Goal: Information Seeking & Learning: Learn about a topic

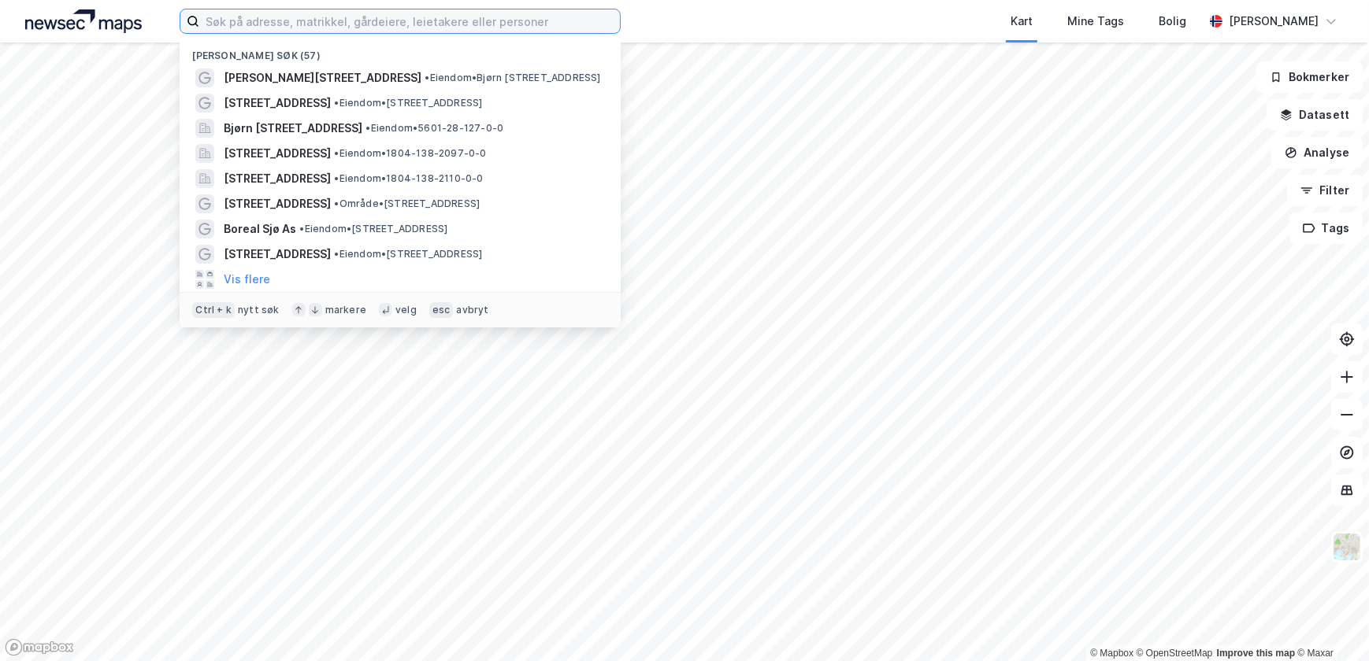
click at [314, 17] on input at bounding box center [409, 21] width 421 height 24
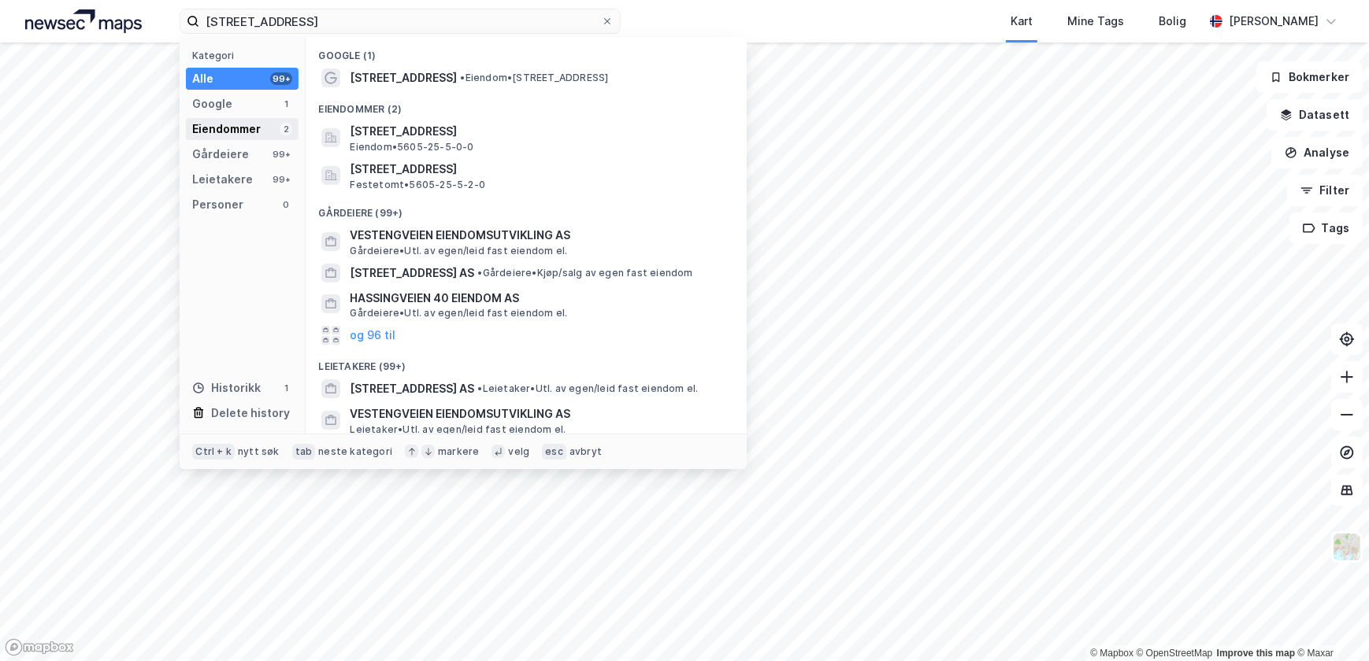
click at [227, 128] on div "Eiendommer" at bounding box center [226, 129] width 69 height 19
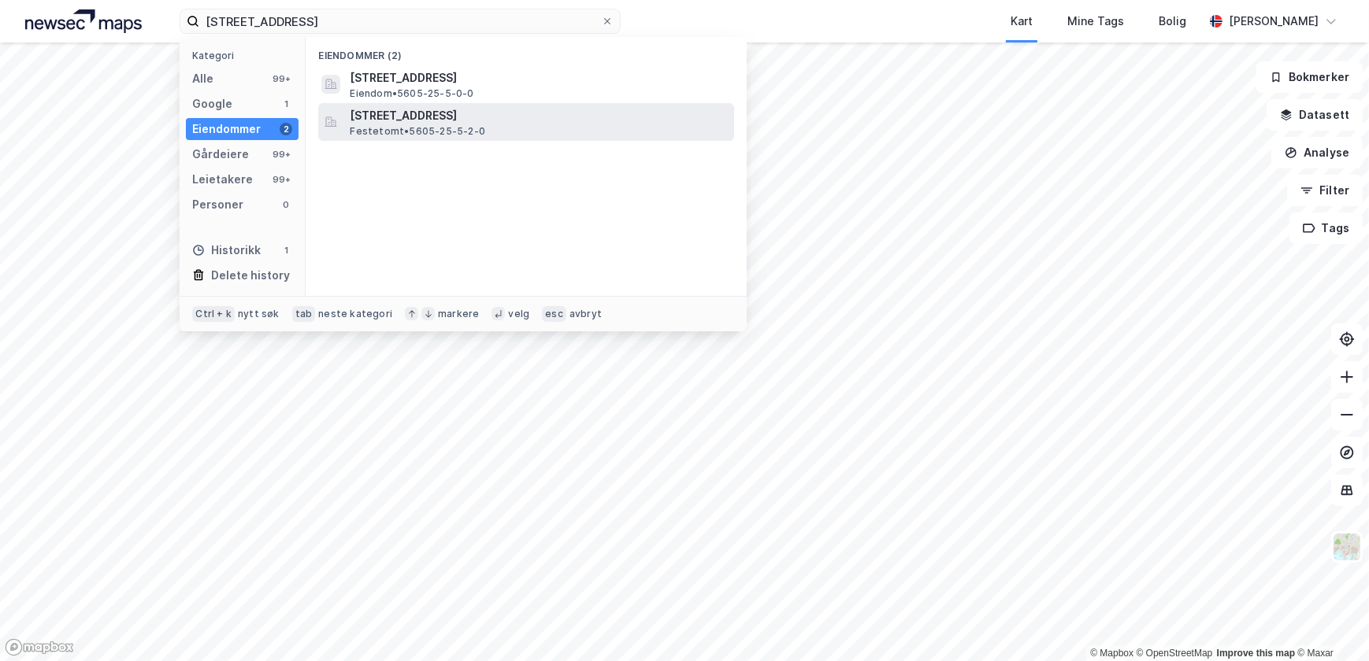
click at [380, 125] on span "Festetomt • 5605-25-5-2-0" at bounding box center [417, 131] width 135 height 13
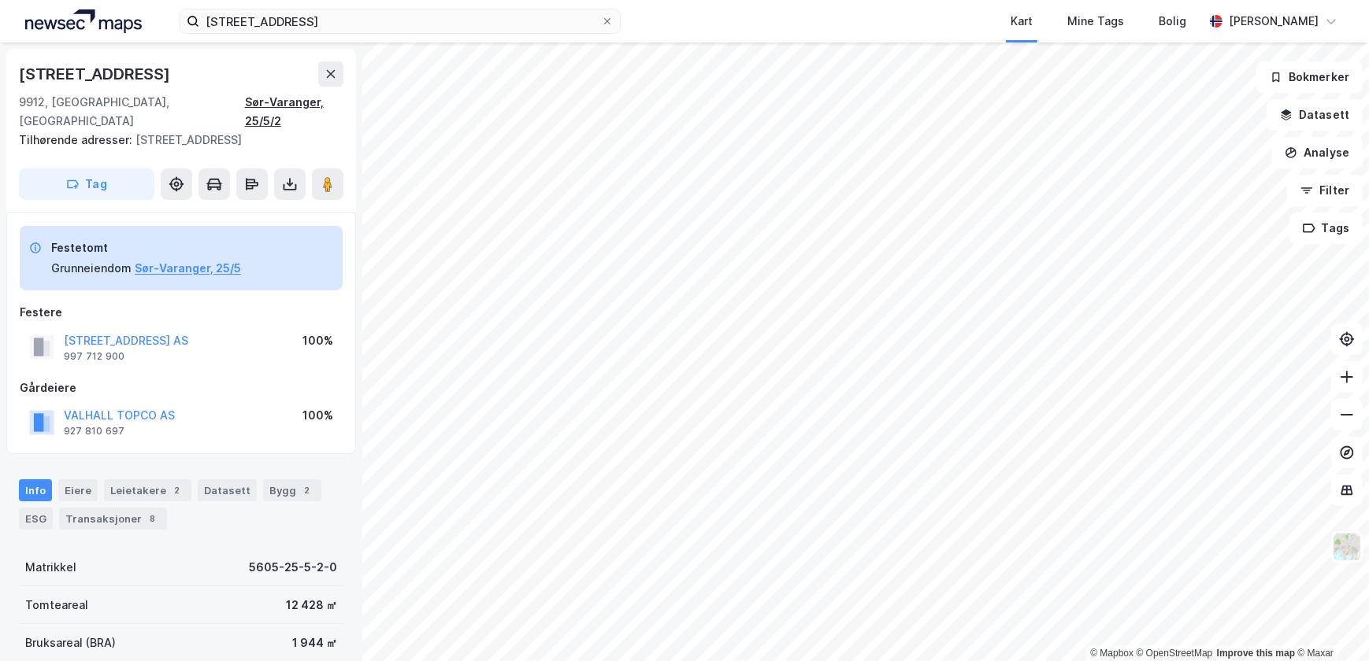
click at [330, 101] on div "Sør-Varanger, 25/5/2" at bounding box center [294, 112] width 98 height 38
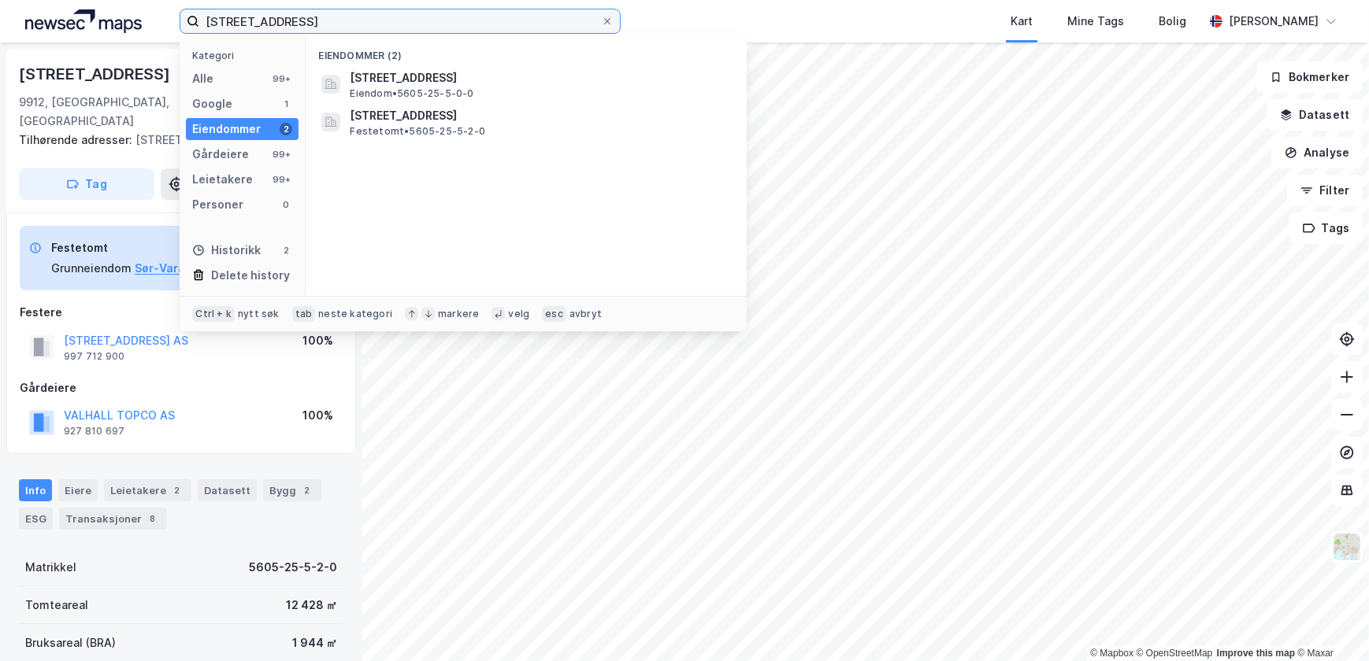
drag, startPoint x: 308, startPoint y: 17, endPoint x: 192, endPoint y: 17, distance: 115.8
click at [192, 17] on label "[STREET_ADDRESS]" at bounding box center [400, 21] width 441 height 25
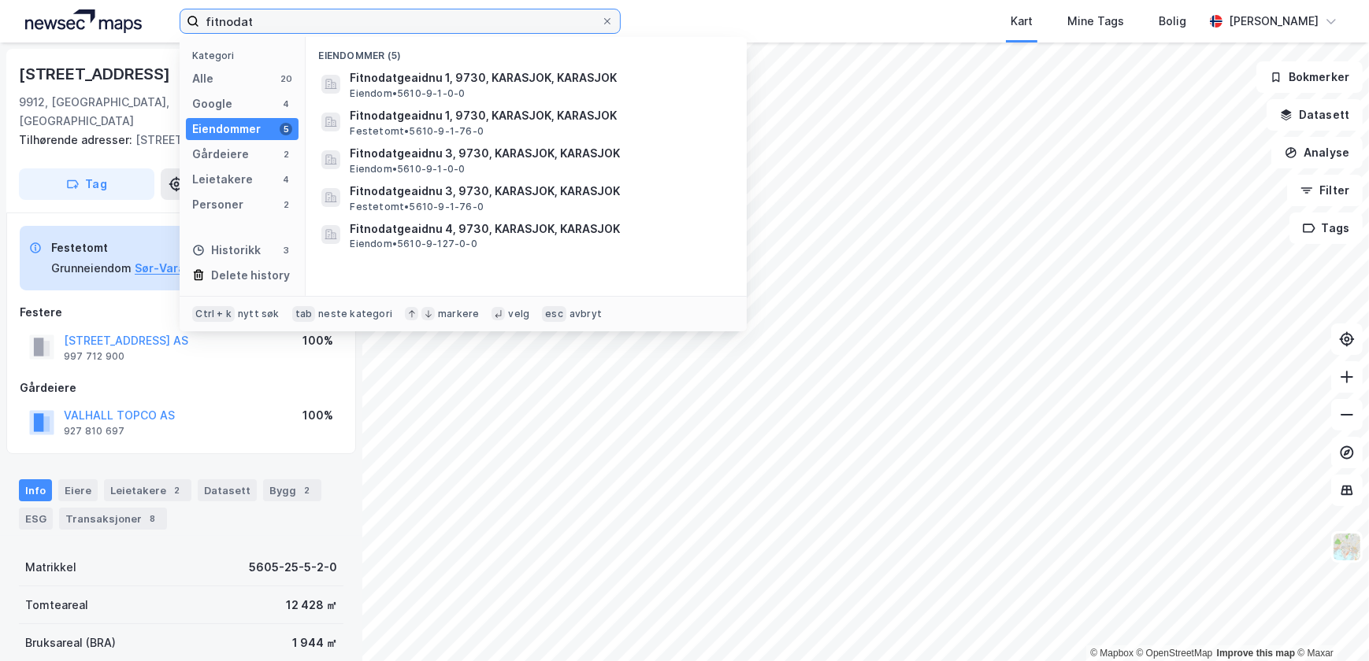
drag, startPoint x: 258, startPoint y: 19, endPoint x: 182, endPoint y: 17, distance: 75.6
click at [182, 17] on label "fitnodat" at bounding box center [400, 21] width 441 height 25
paste input "Fitnodatgeaidnu 41"
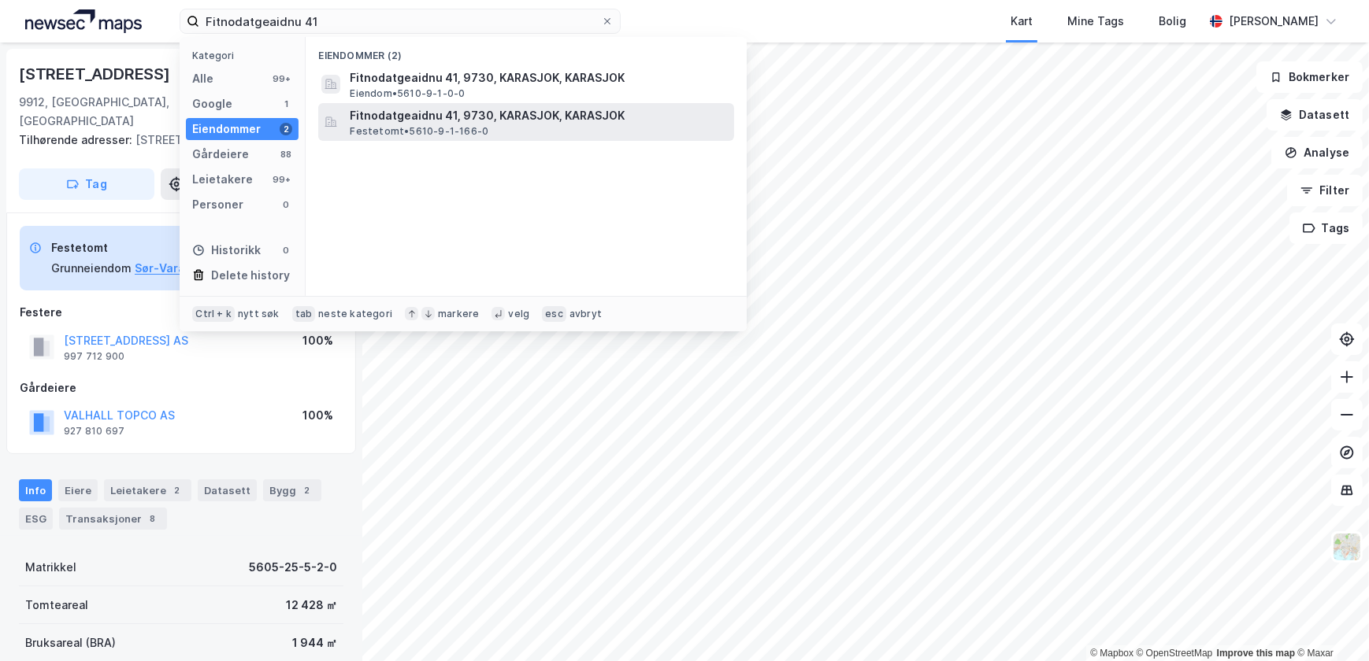
click at [398, 116] on span "Fitnodatgeaidnu 41, 9730, KARASJOK, KARASJOK" at bounding box center [539, 115] width 378 height 19
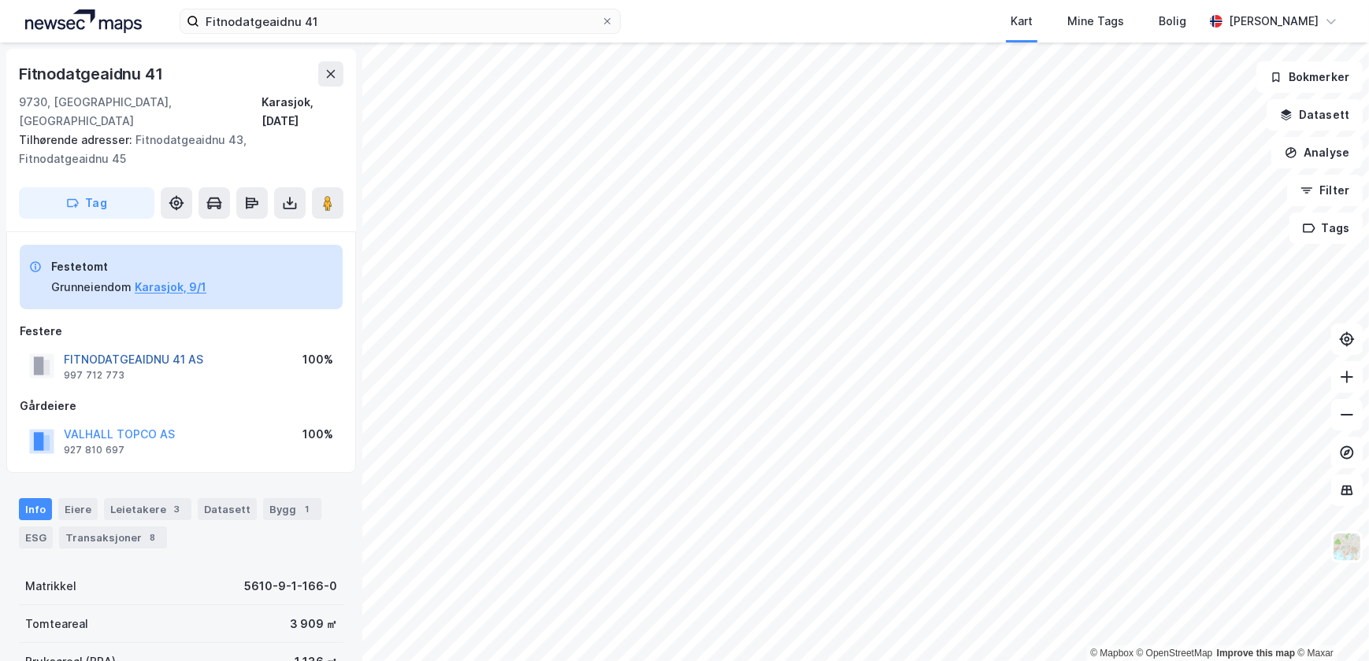
click at [0, 0] on button "FITNODATGEAIDNU 41 AS" at bounding box center [0, 0] width 0 height 0
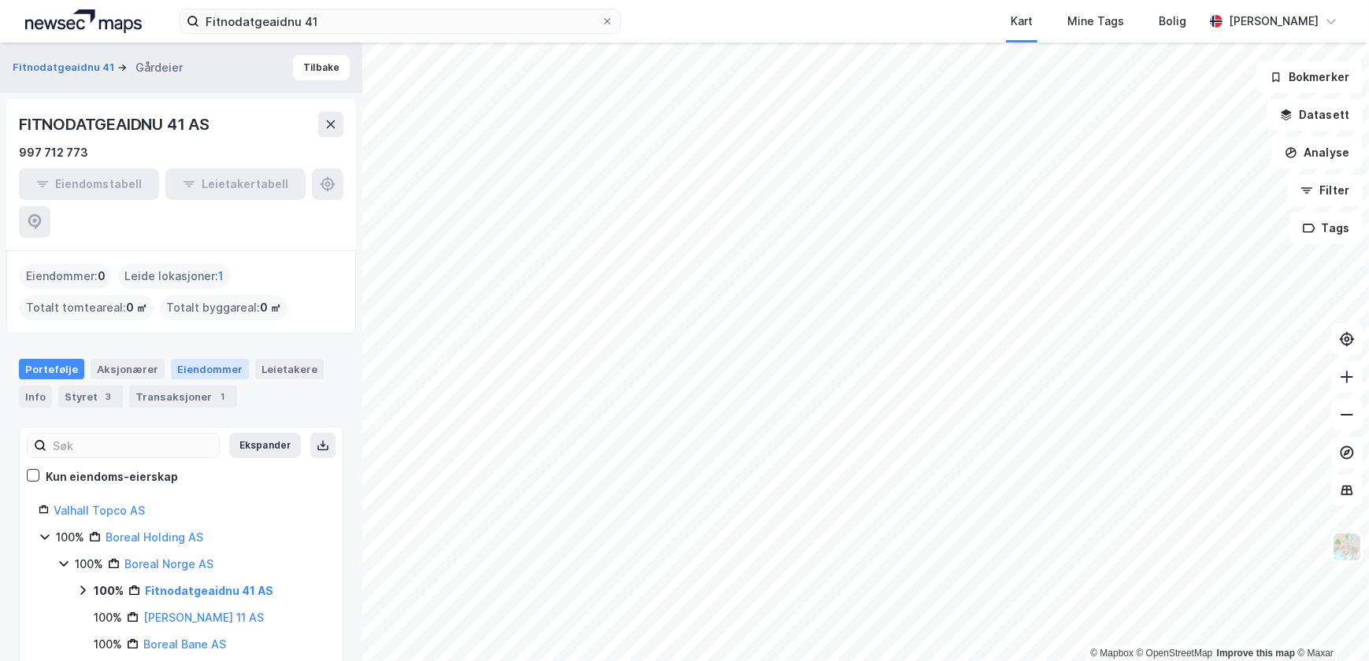
click at [195, 359] on div "Eiendommer" at bounding box center [210, 369] width 78 height 20
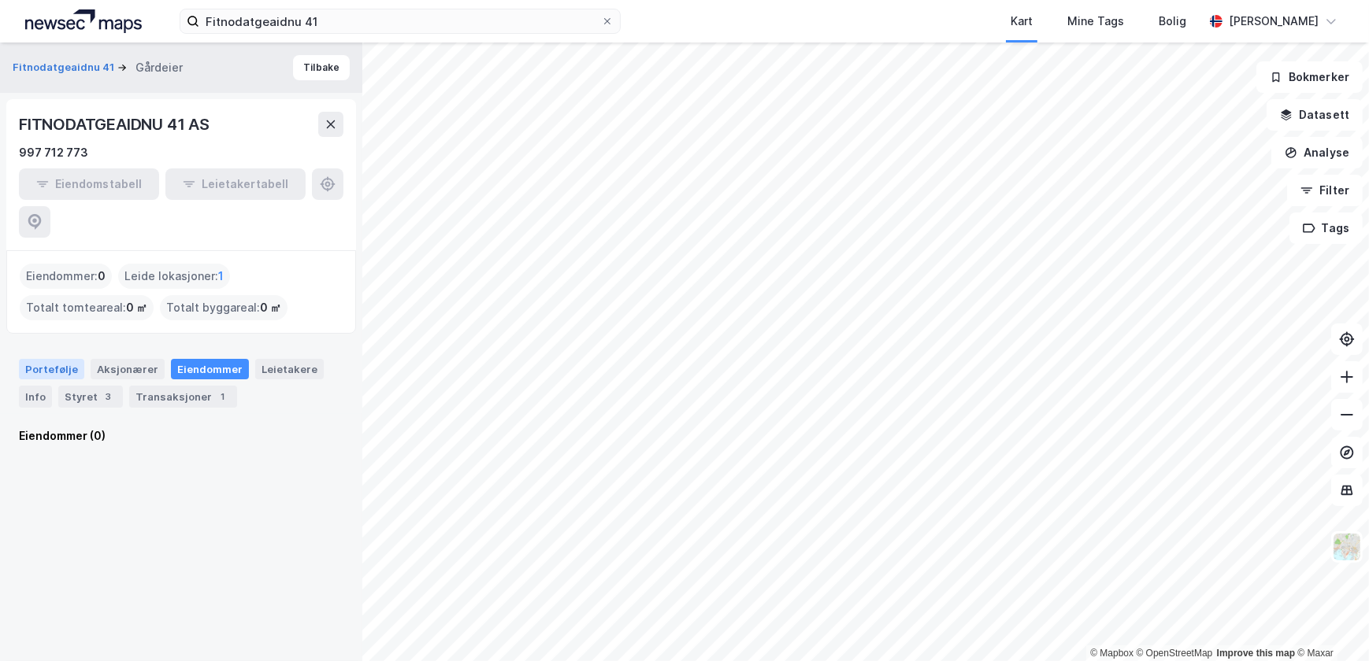
click at [52, 359] on div "Portefølje" at bounding box center [51, 369] width 65 height 20
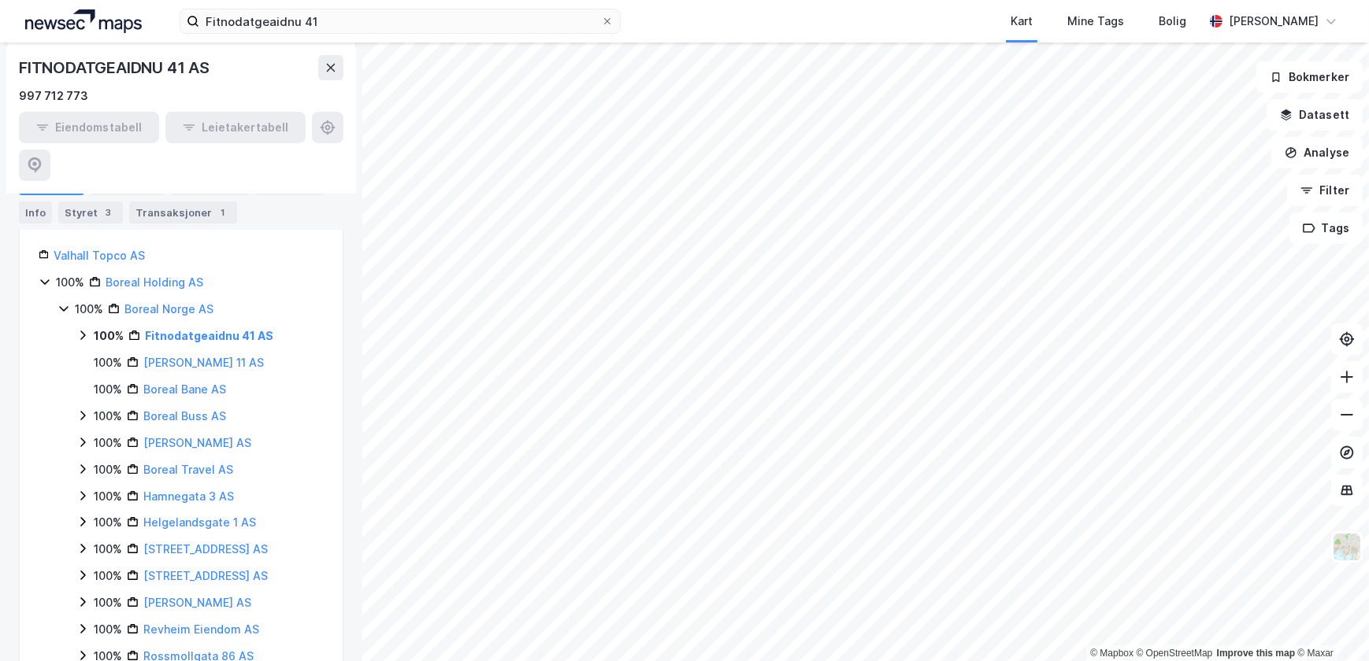
scroll to position [71, 0]
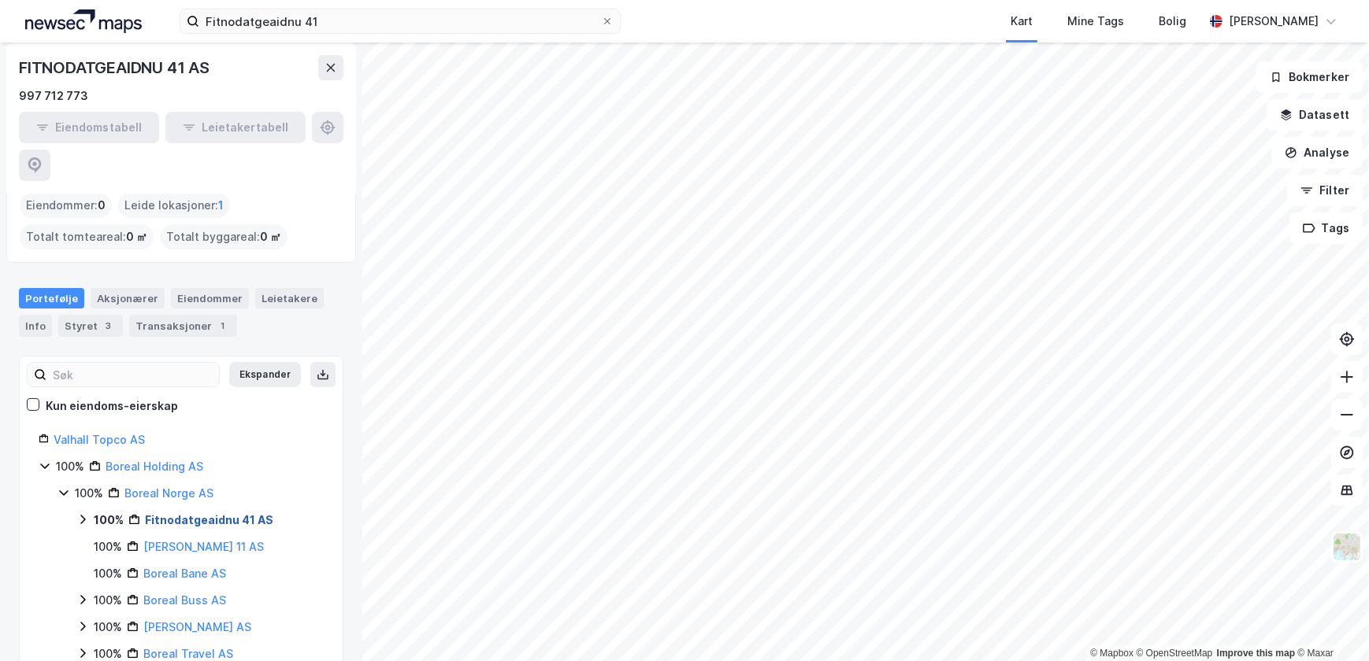
click at [203, 513] on link "Fitnodatgeaidnu 41 AS" at bounding box center [209, 519] width 128 height 13
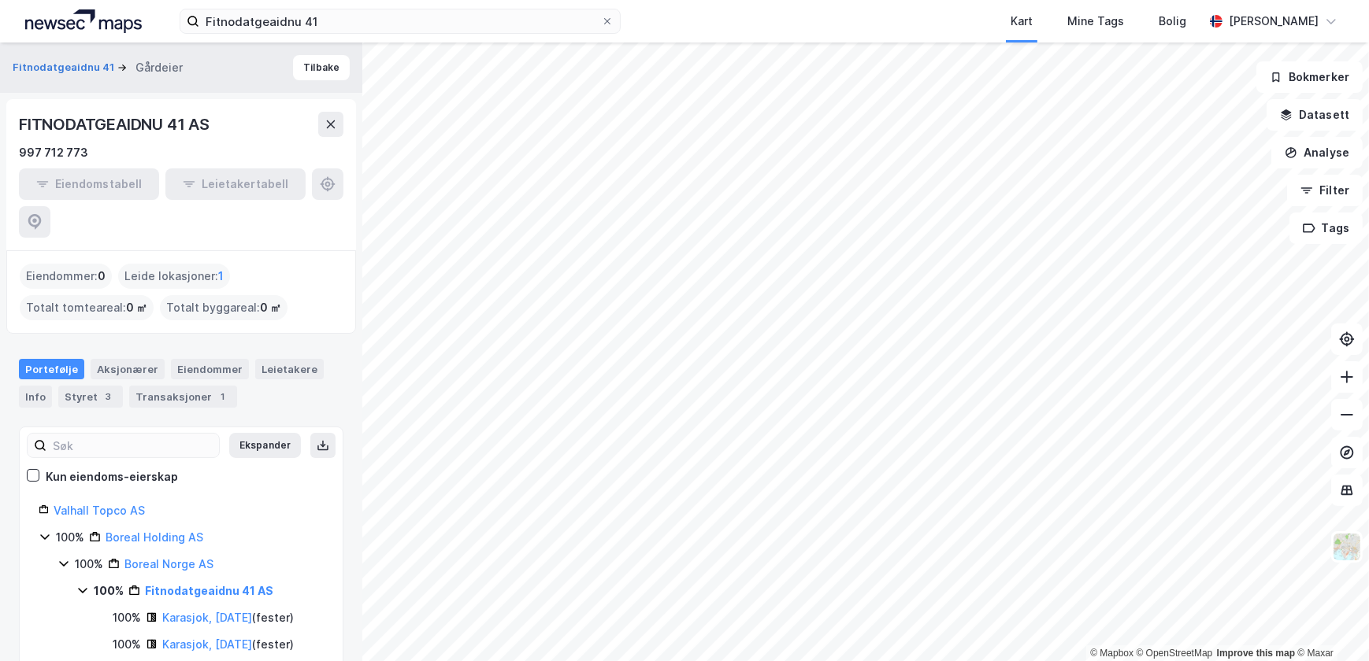
click at [86, 181] on div "Eiendomstabell Leietakertabell" at bounding box center [181, 203] width 324 height 69
click at [68, 65] on button "Fitnodatgeaidnu 41" at bounding box center [65, 68] width 105 height 16
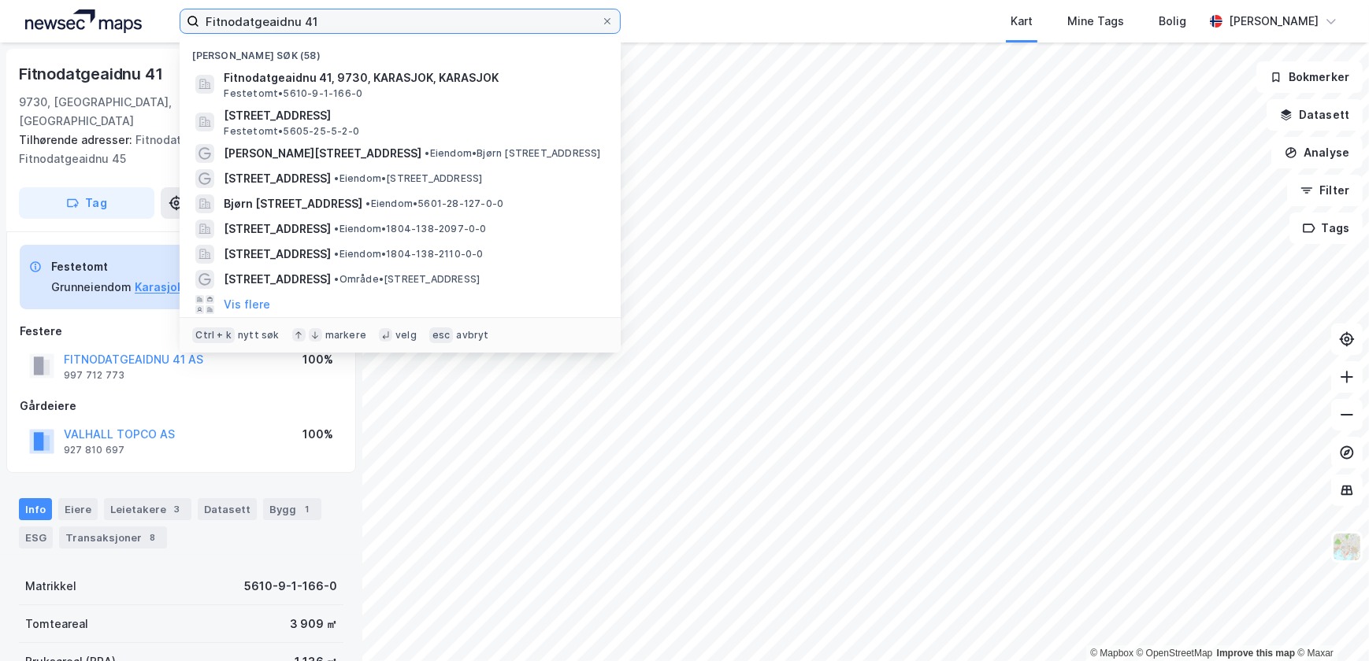
click at [324, 17] on input "Fitnodatgeaidnu 41" at bounding box center [400, 21] width 402 height 24
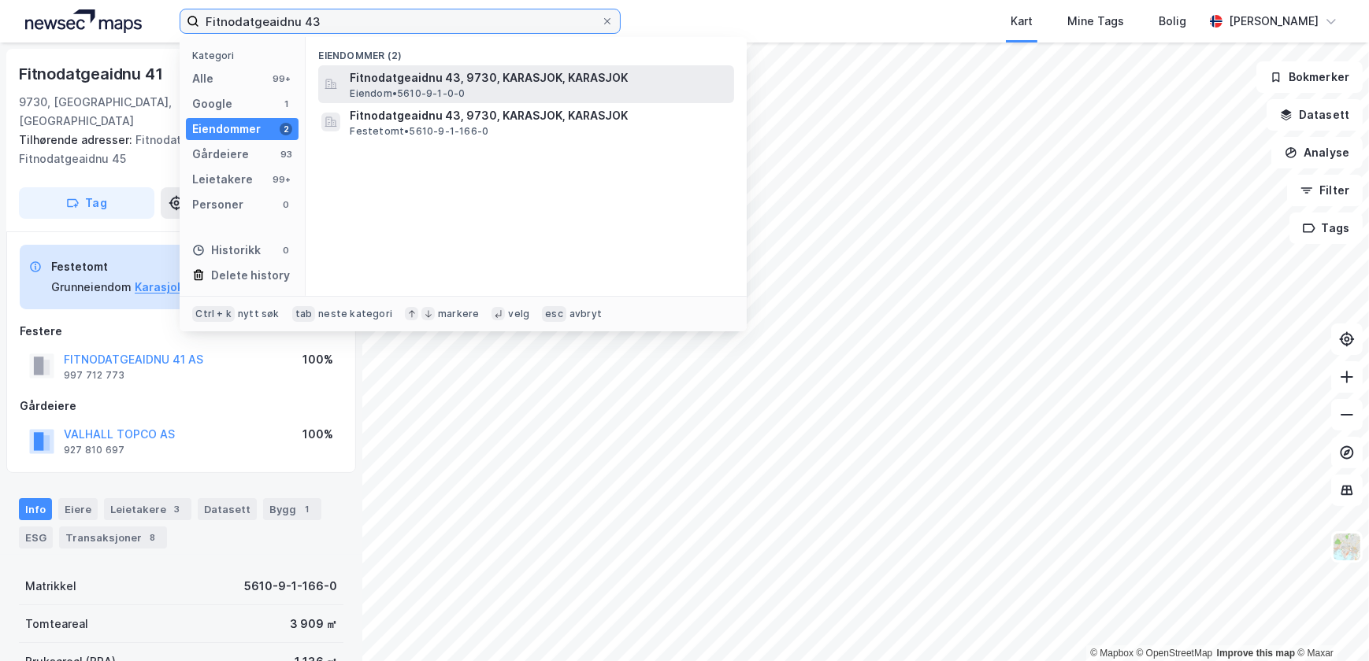
type input "Fitnodatgeaidnu 43"
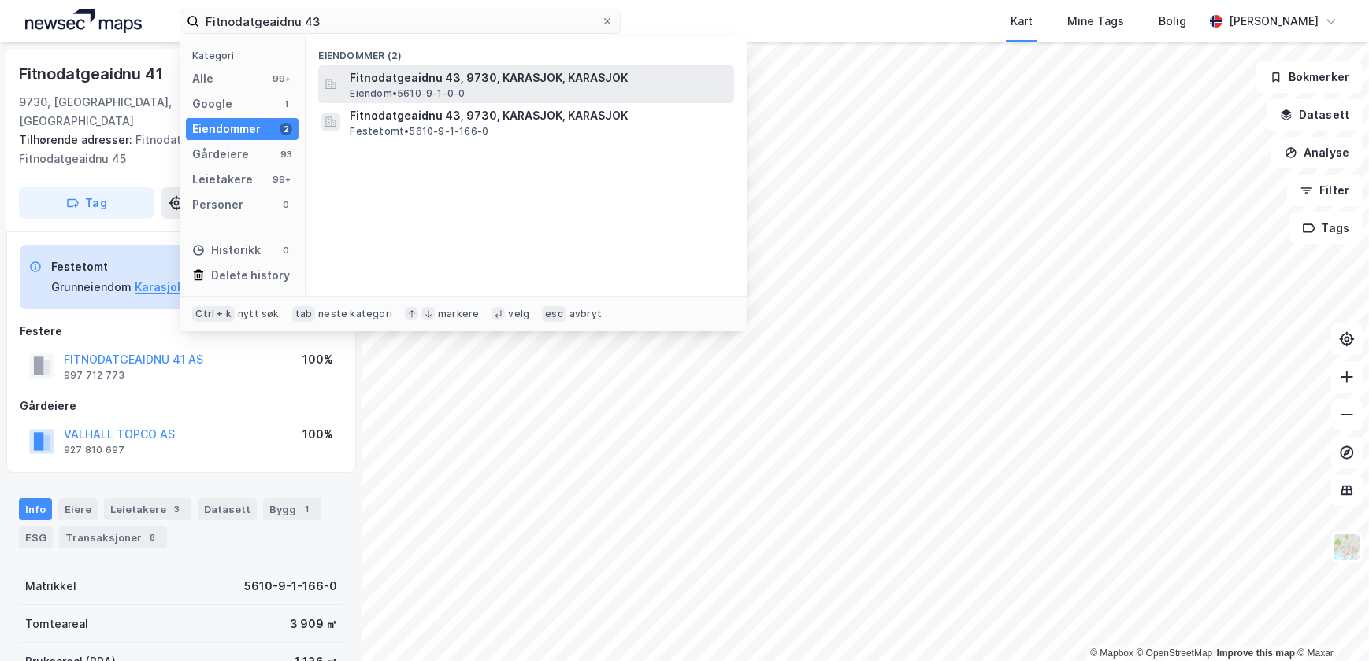
click at [385, 82] on span "Fitnodatgeaidnu 43, 9730, KARASJOK, KARASJOK" at bounding box center [539, 78] width 378 height 19
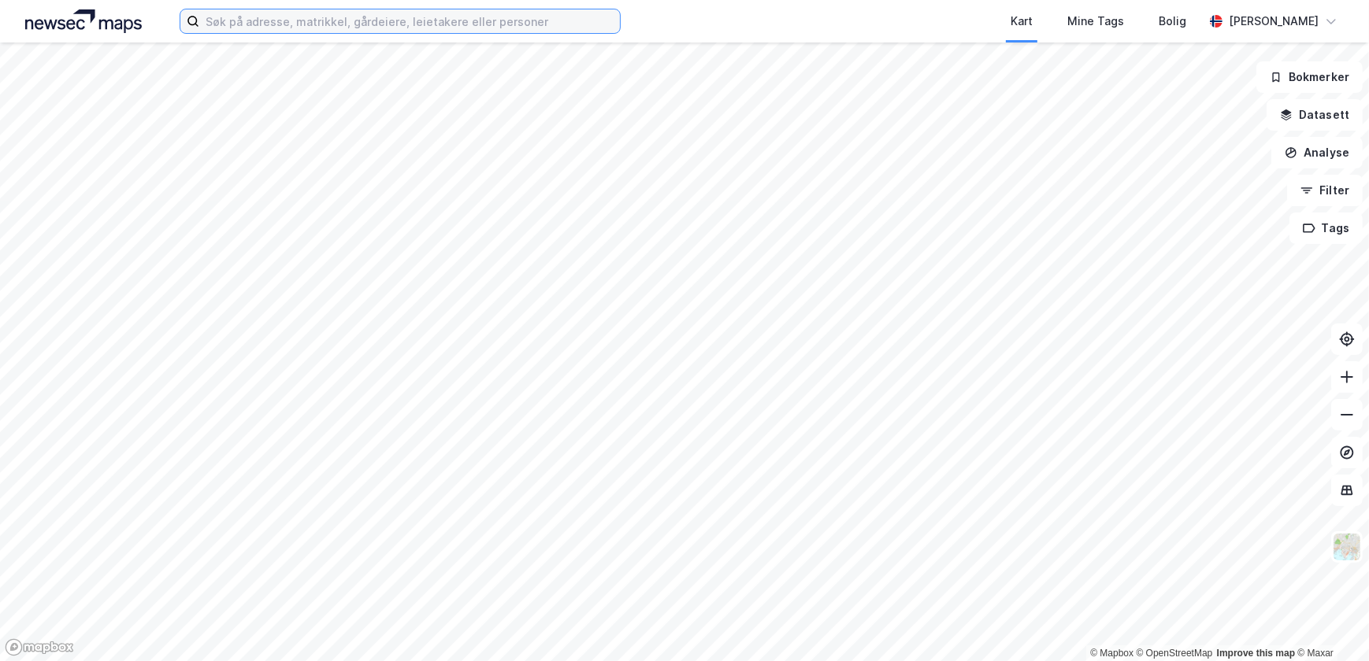
click at [268, 26] on input at bounding box center [409, 21] width 421 height 24
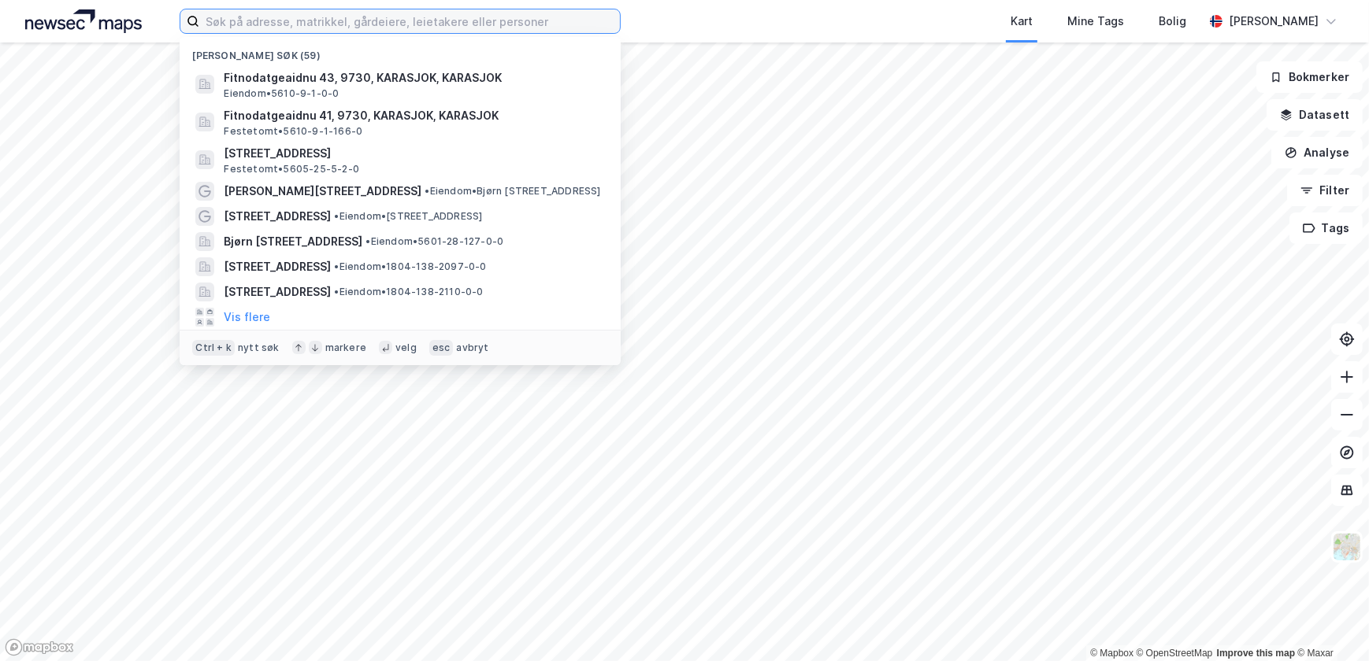
drag, startPoint x: 276, startPoint y: 19, endPoint x: 252, endPoint y: 23, distance: 23.9
click at [252, 23] on input at bounding box center [409, 21] width 421 height 24
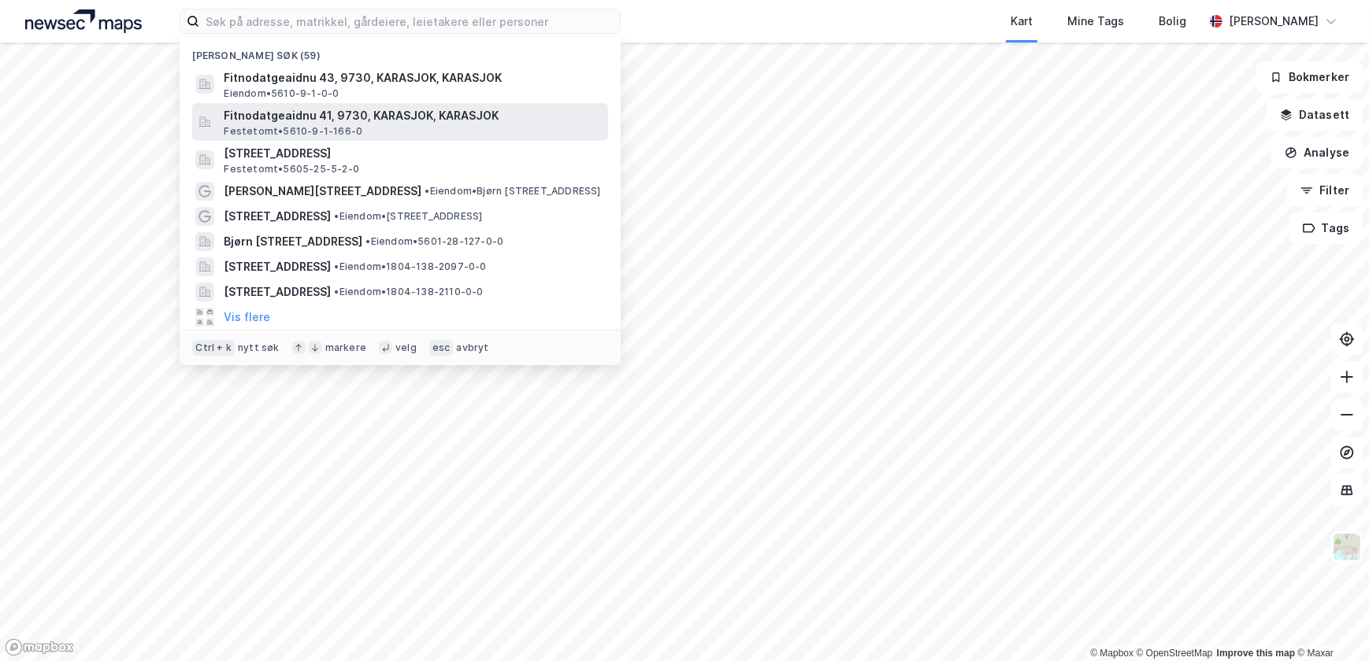
click at [287, 114] on span "Fitnodatgeaidnu 41, 9730, KARASJOK, KARASJOK" at bounding box center [413, 115] width 378 height 19
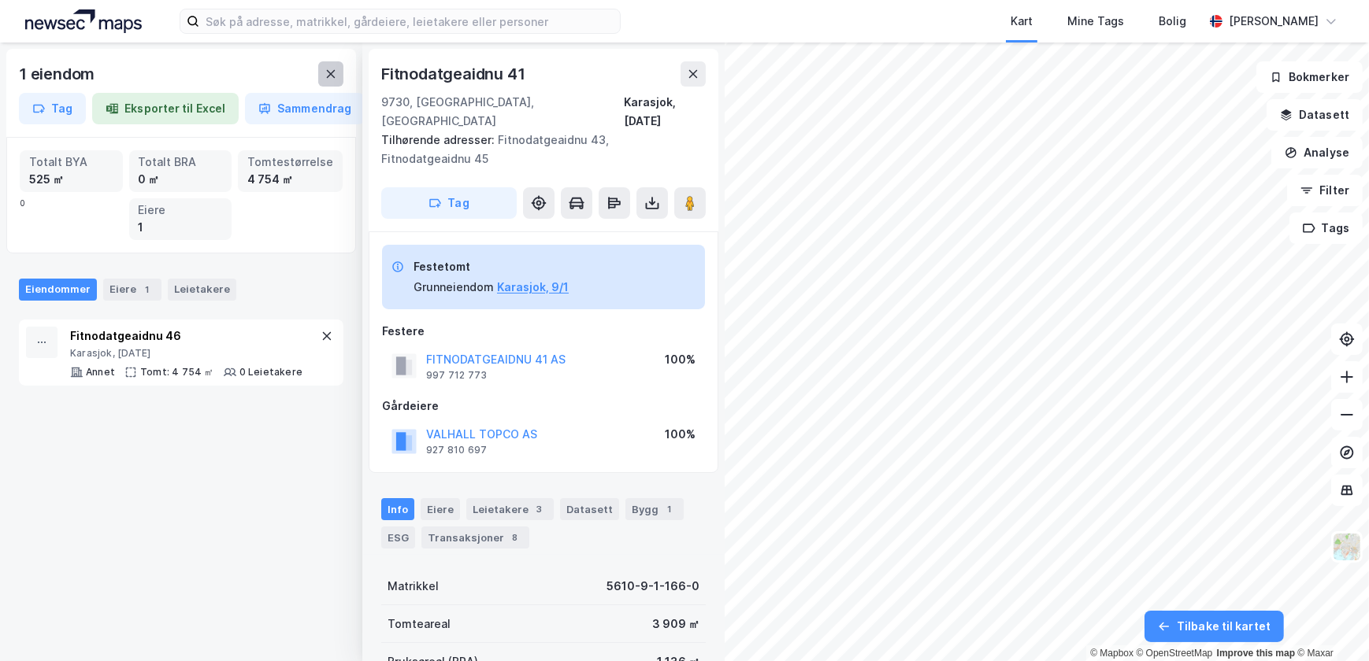
click at [333, 79] on icon at bounding box center [330, 74] width 13 height 13
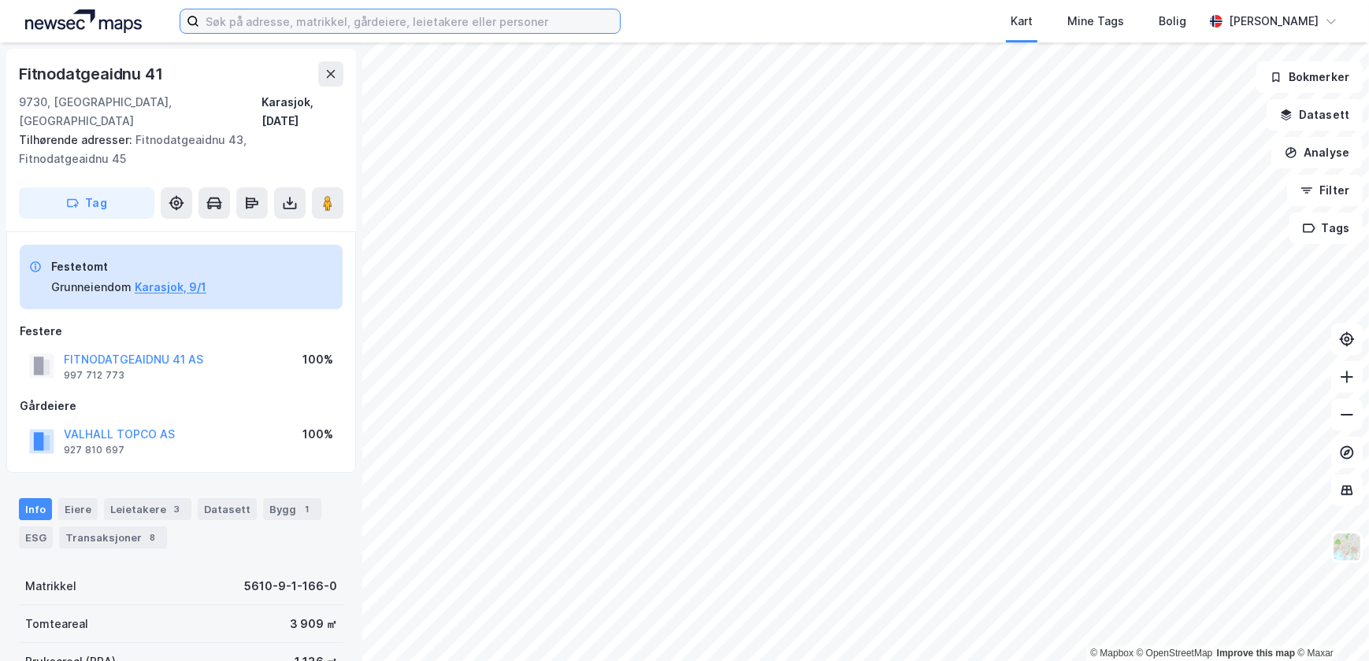
click at [514, 25] on input at bounding box center [409, 21] width 421 height 24
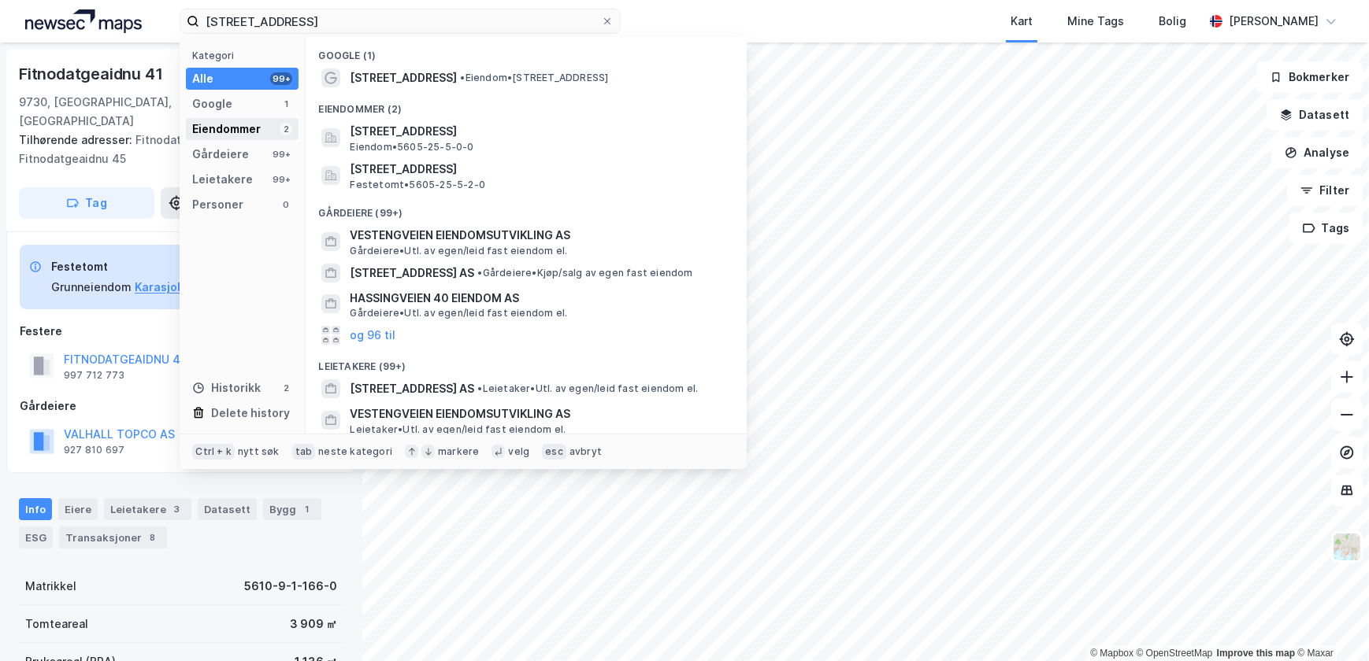
click at [252, 126] on div "Eiendommer" at bounding box center [226, 129] width 69 height 19
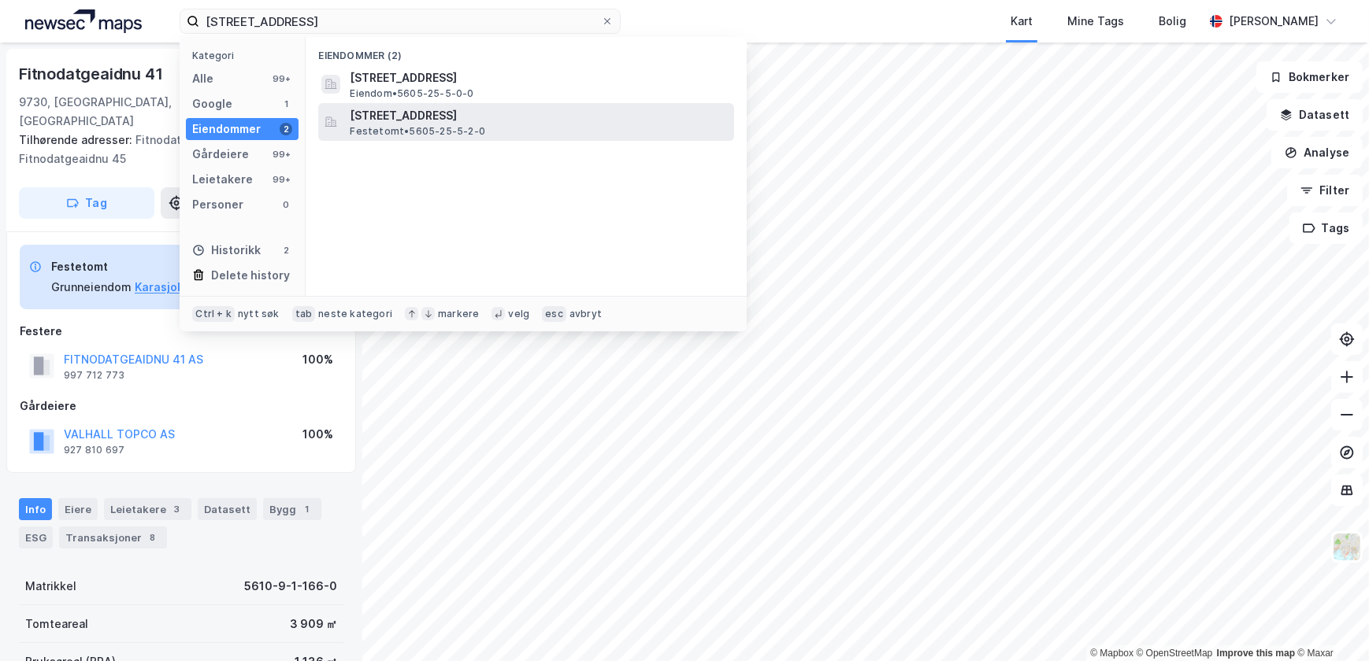
click at [381, 117] on span "[STREET_ADDRESS]" at bounding box center [539, 115] width 378 height 19
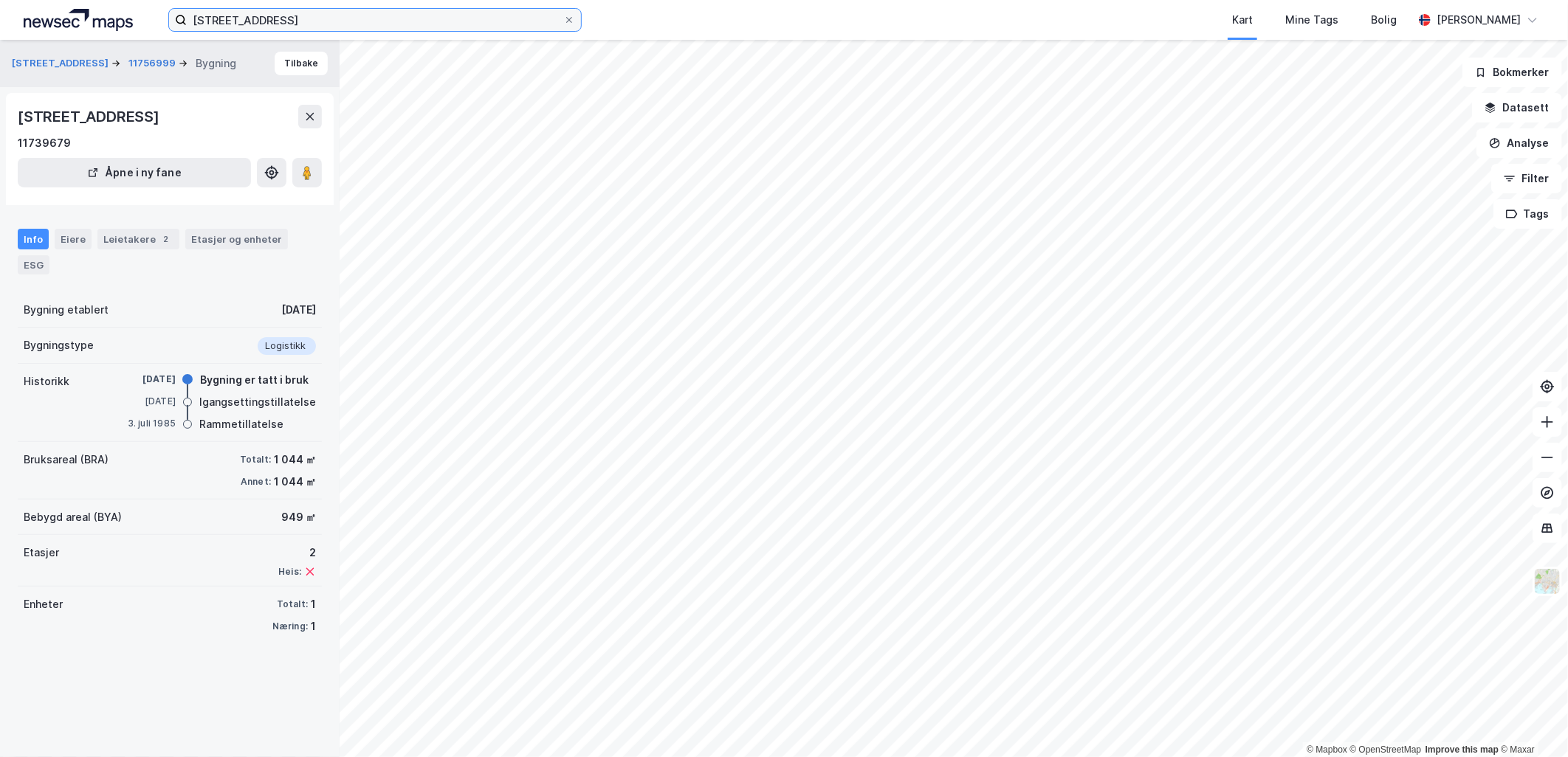
click at [293, 19] on input "[STREET_ADDRESS]" at bounding box center [375, 20] width 377 height 22
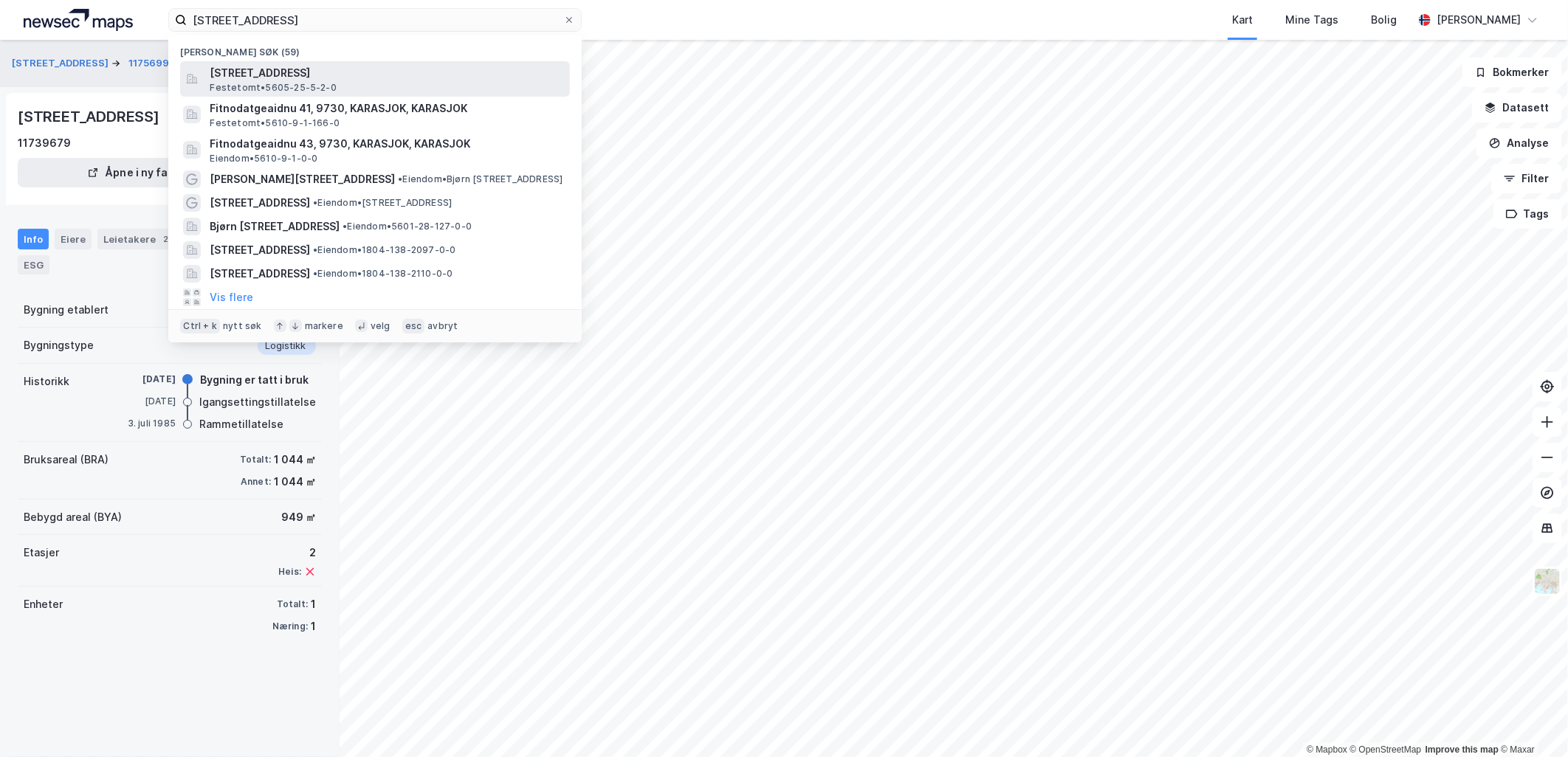
click at [253, 78] on span "[STREET_ADDRESS]" at bounding box center [387, 73] width 354 height 18
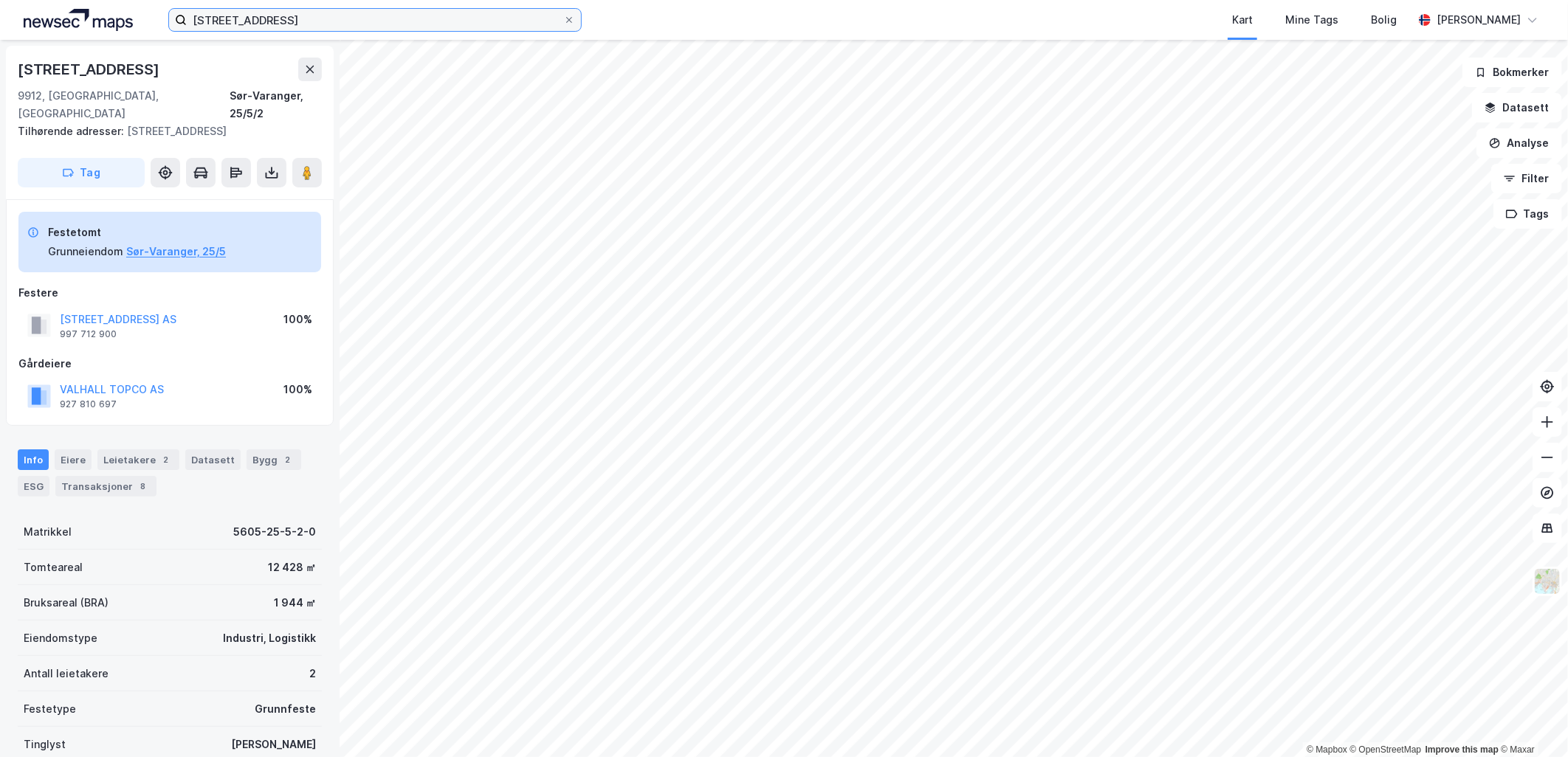
click at [319, 19] on input "[STREET_ADDRESS]" at bounding box center [375, 20] width 377 height 22
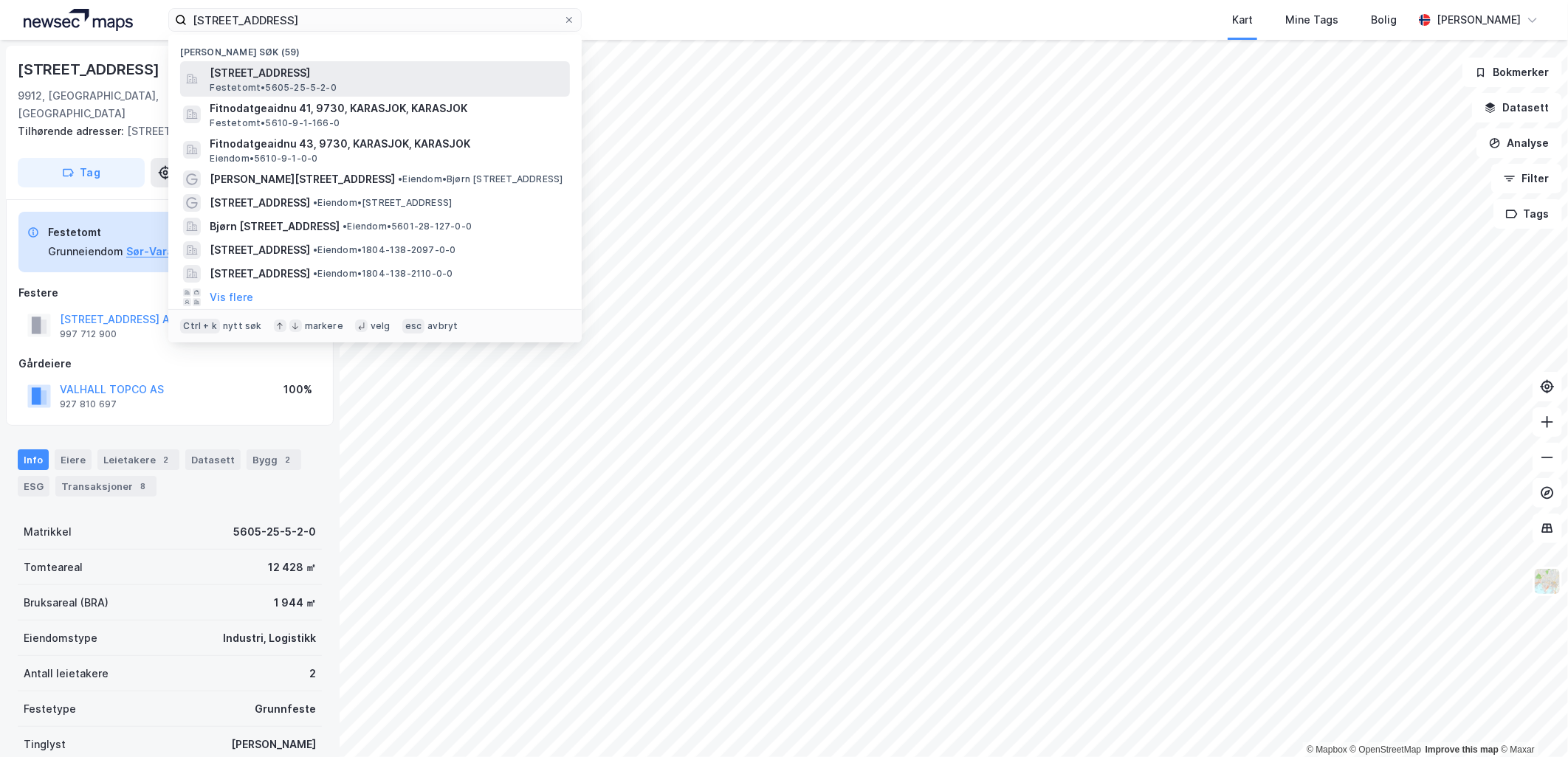
click at [253, 70] on span "[STREET_ADDRESS]" at bounding box center [387, 73] width 354 height 18
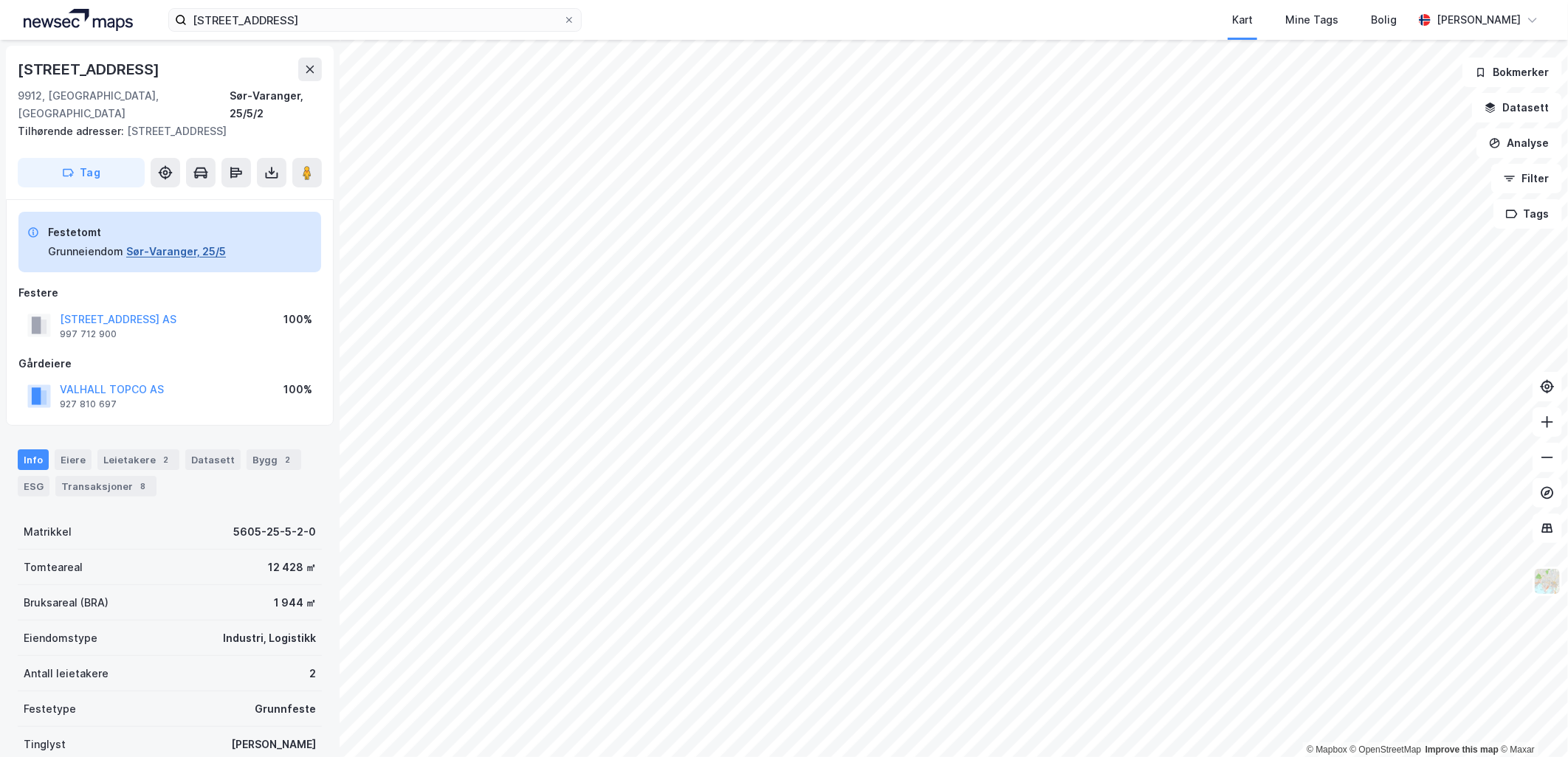
click at [183, 243] on button "Sør-Varanger, 25/5" at bounding box center [176, 251] width 99 height 18
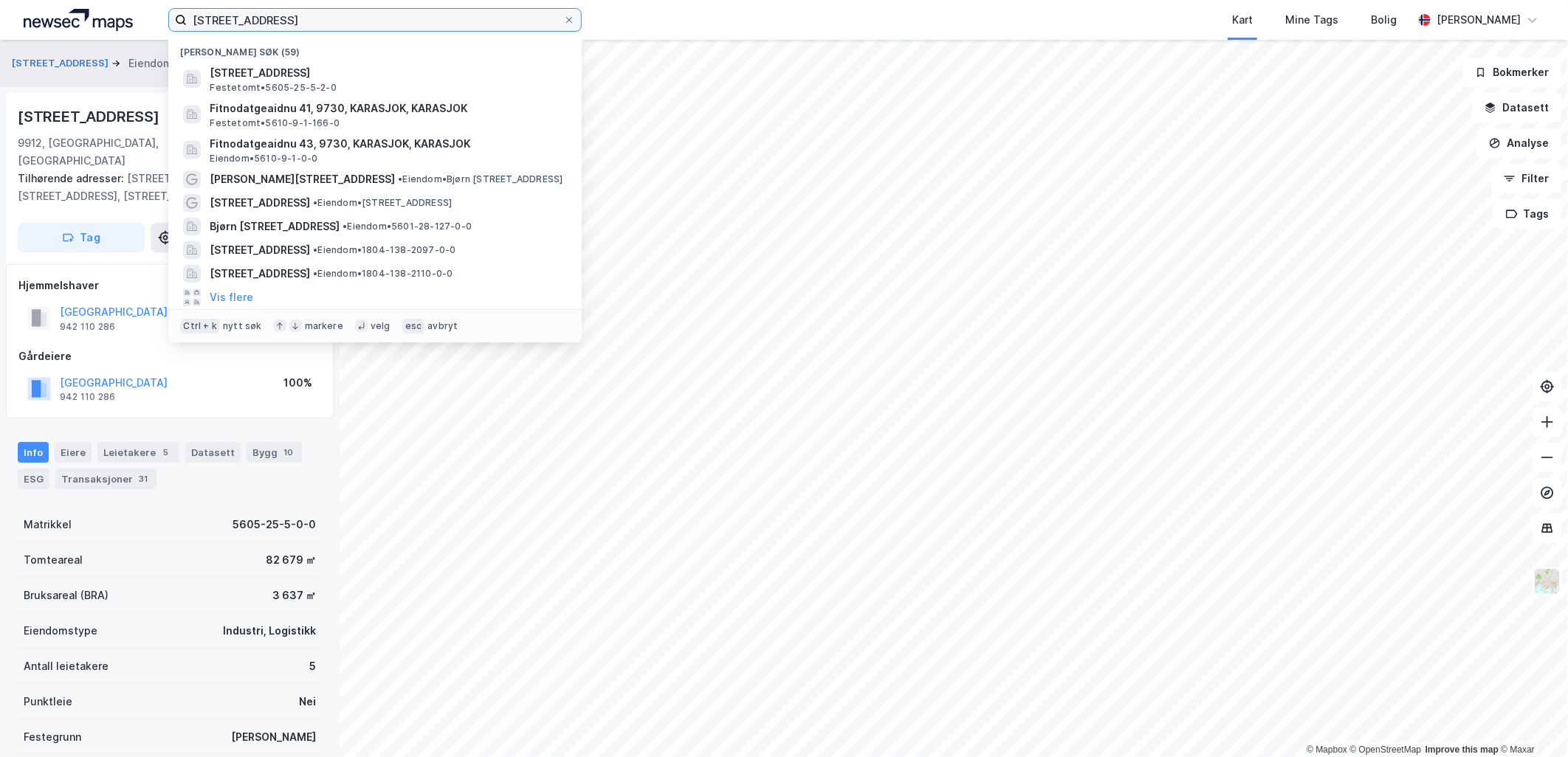
click at [297, 22] on input "[STREET_ADDRESS]" at bounding box center [375, 20] width 377 height 22
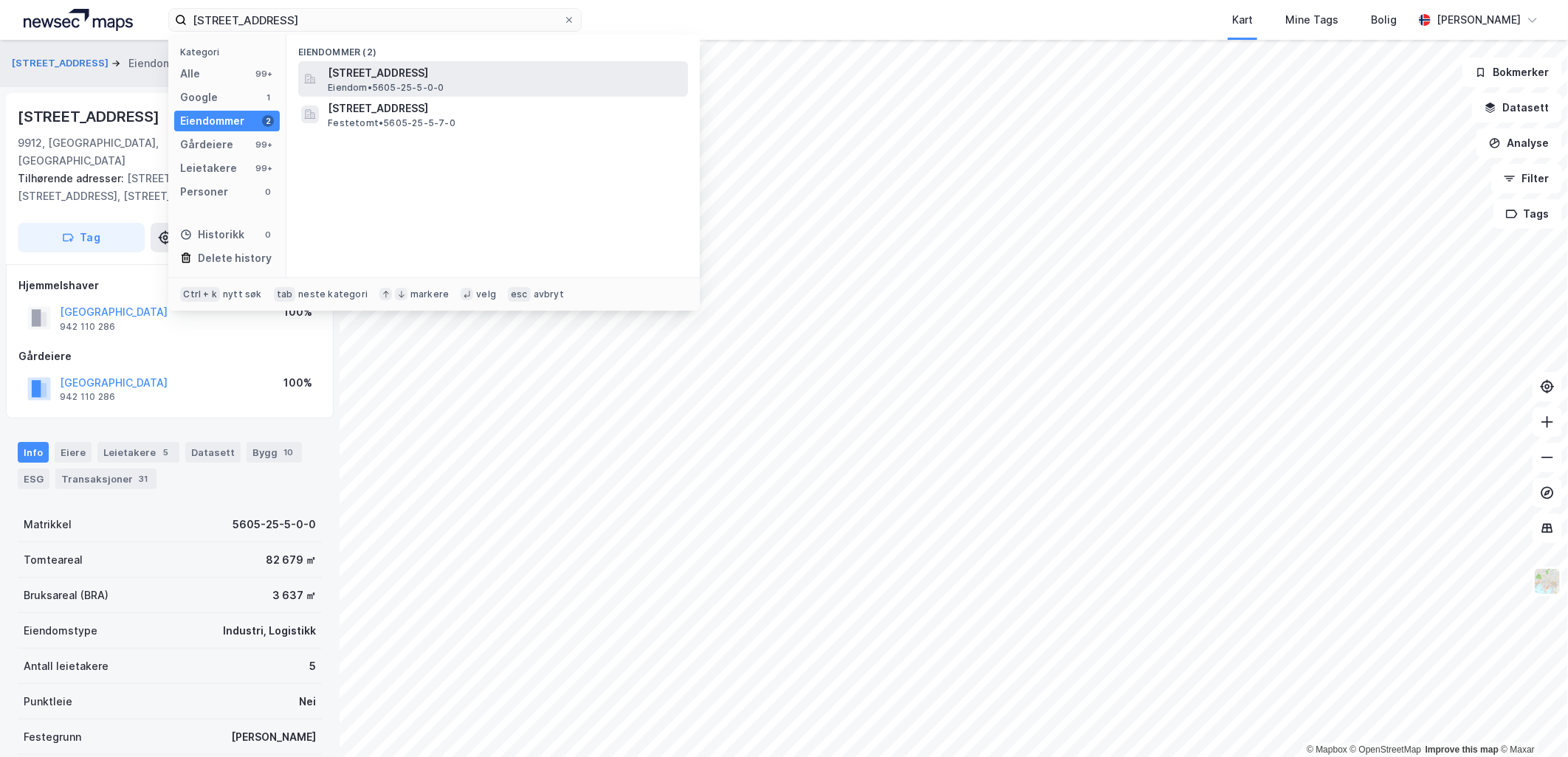
click at [373, 75] on span "[STREET_ADDRESS]" at bounding box center [505, 73] width 354 height 18
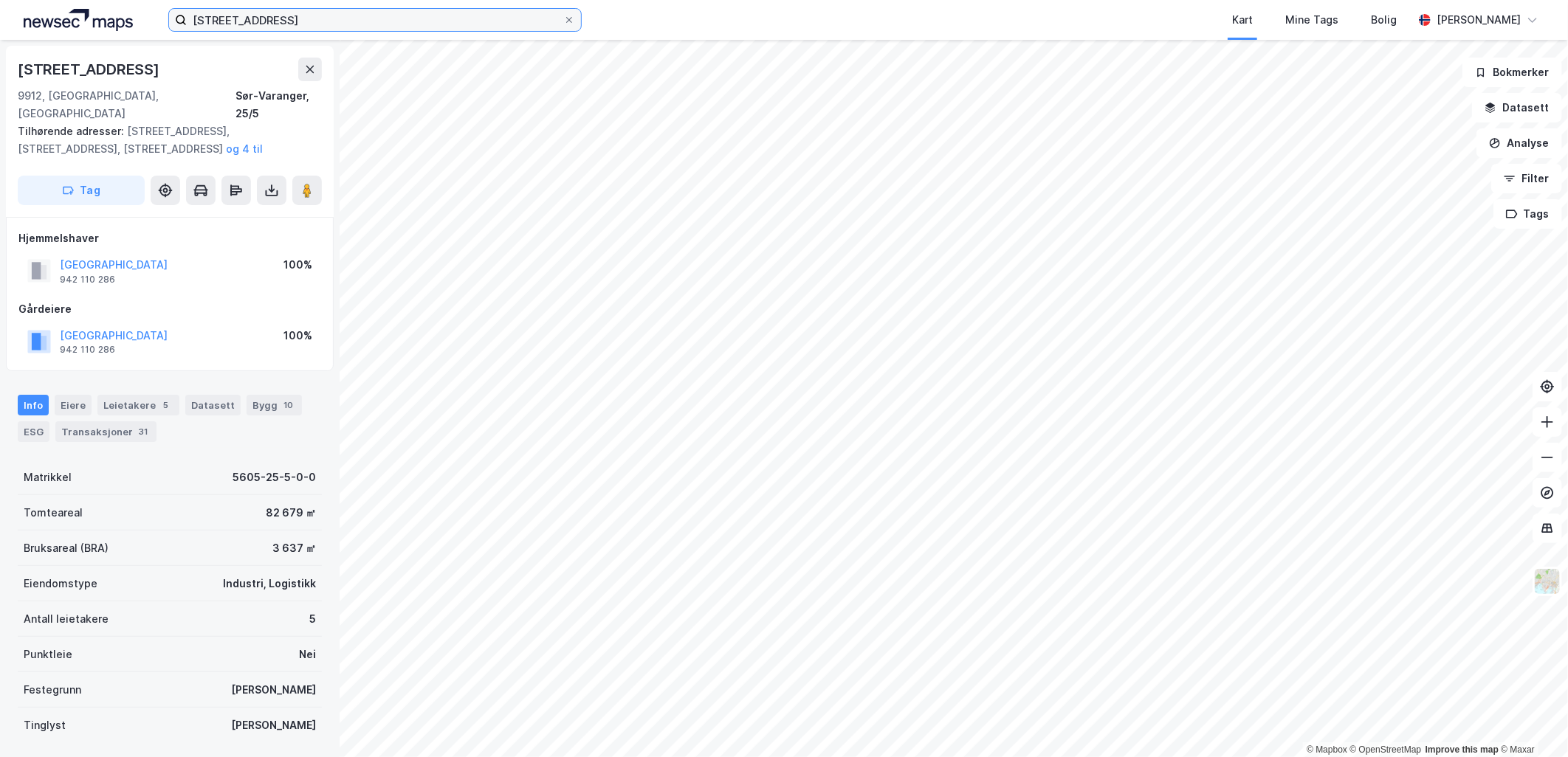
click at [349, 22] on input "[STREET_ADDRESS]" at bounding box center [375, 20] width 377 height 22
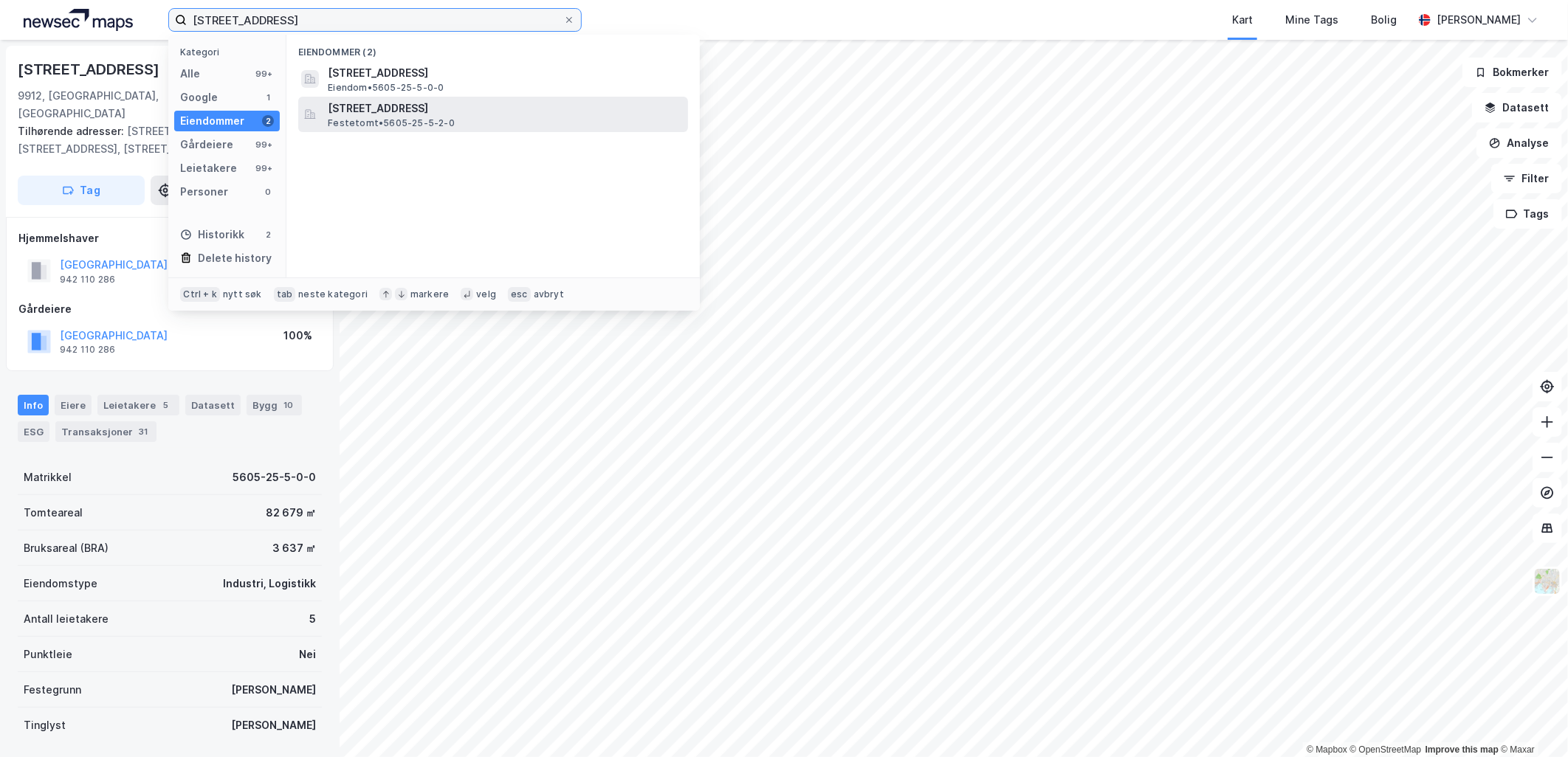
type input "[STREET_ADDRESS]"
click at [351, 115] on span "[STREET_ADDRESS]" at bounding box center [505, 108] width 354 height 18
